Goal: Task Accomplishment & Management: Use online tool/utility

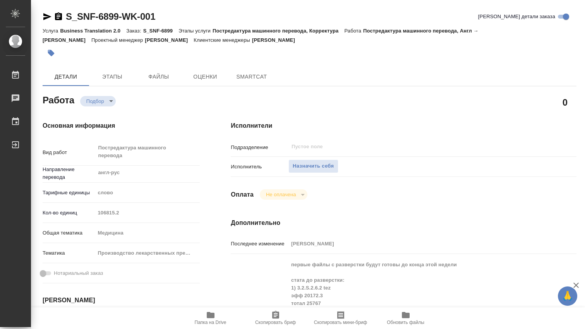
type textarea "x"
type input "англ-рус"
type textarea "x"
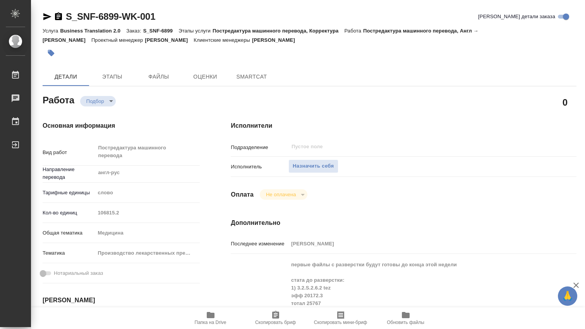
type textarea "x"
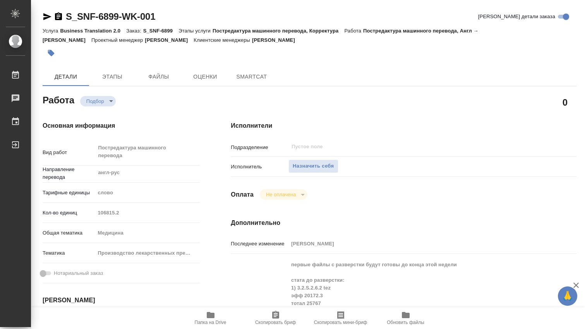
type textarea "x"
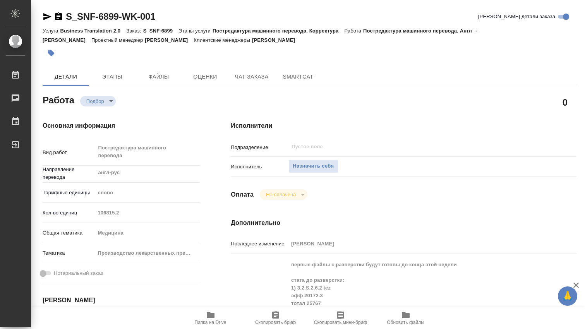
type textarea "x"
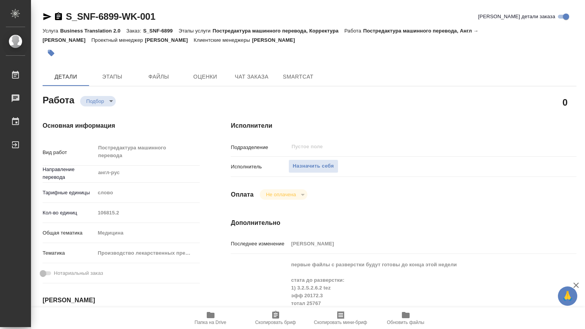
type textarea "x"
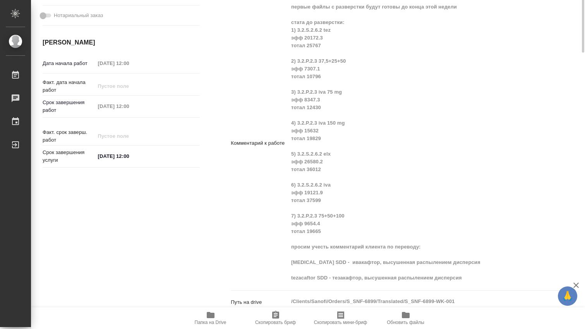
scroll to position [129, 0]
